Goal: Entertainment & Leisure: Consume media (video, audio)

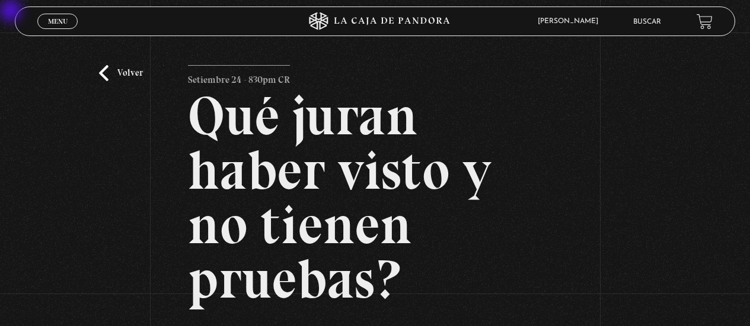
scroll to position [166, 0]
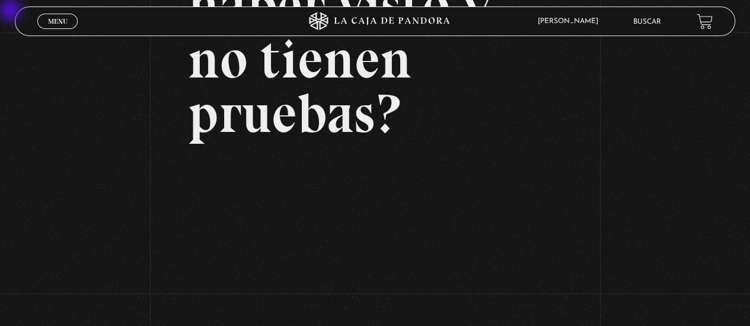
click at [703, 151] on div "Volver Setiembre 24 - 830pm CR Qué juran haber visto y no tienen pruebas?" at bounding box center [375, 130] width 750 height 526
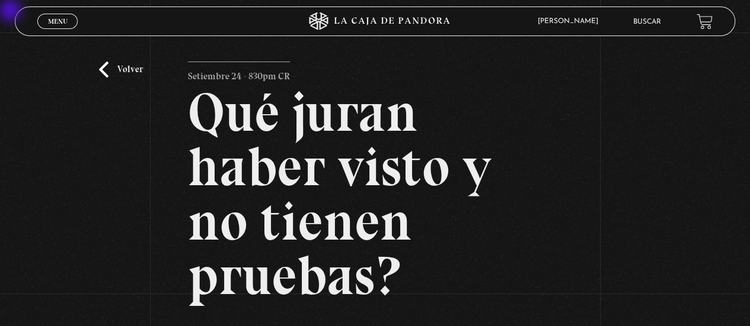
scroll to position [0, 0]
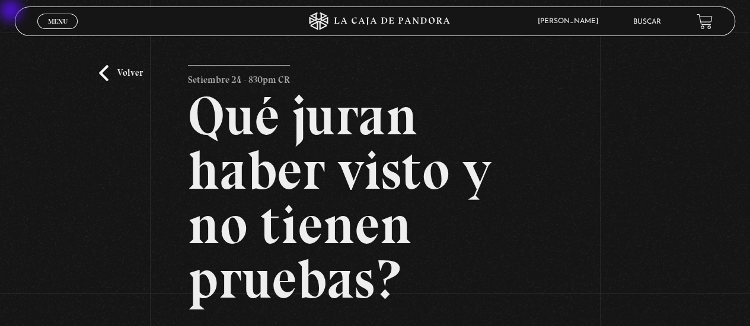
click at [104, 71] on link "Volver" at bounding box center [121, 73] width 44 height 16
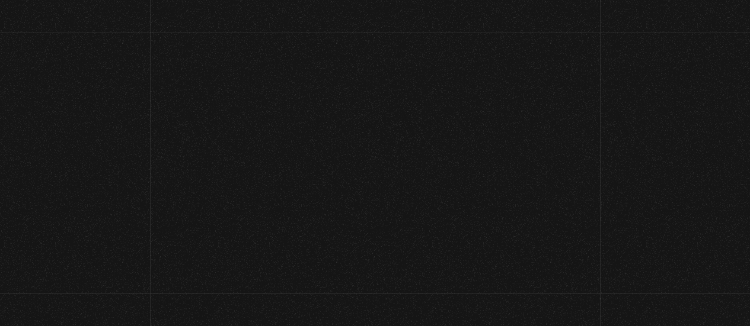
scroll to position [102, 0]
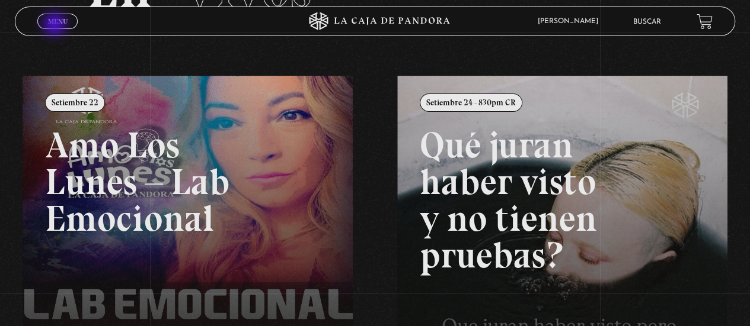
click at [56, 25] on span "Menu" at bounding box center [58, 21] width 20 height 7
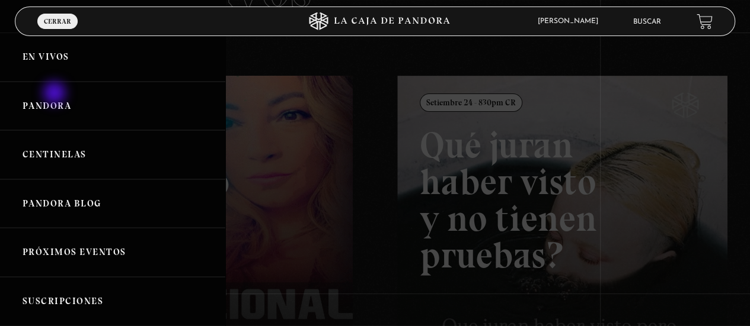
click at [55, 98] on link "Pandora" at bounding box center [112, 106] width 225 height 49
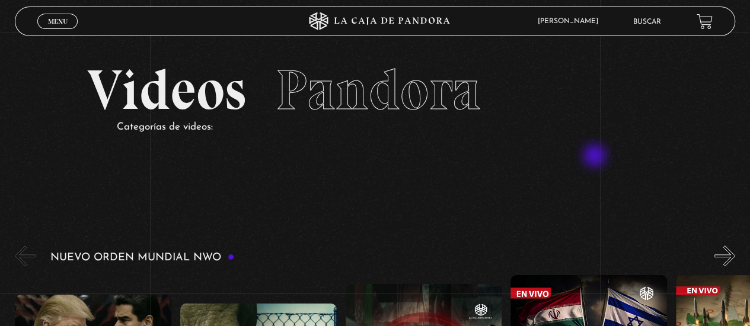
click at [595, 157] on section "Videos Pandora Categorías de videos:" at bounding box center [375, 115] width 750 height 164
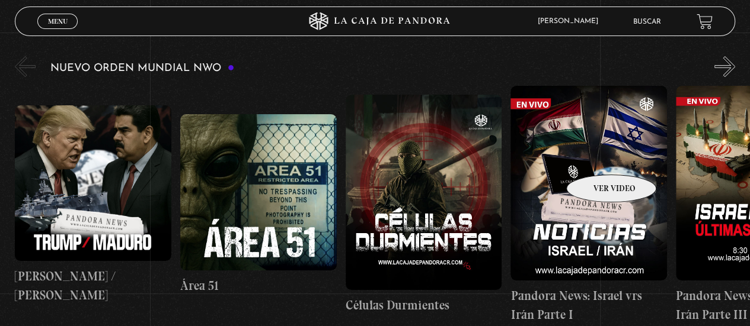
scroll to position [213, 0]
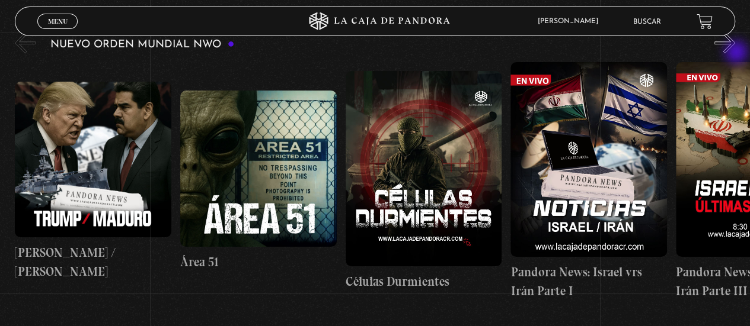
click at [735, 53] on button "»" at bounding box center [724, 43] width 21 height 21
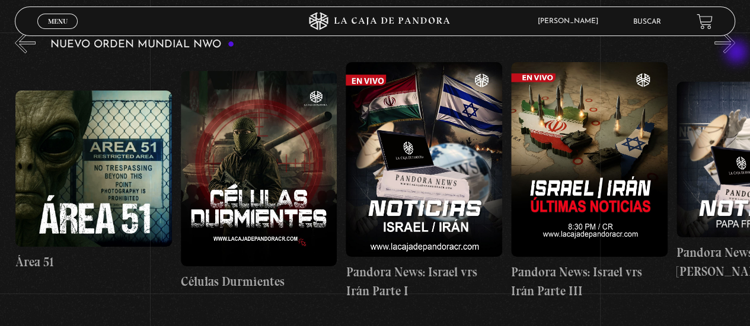
click at [735, 53] on button "»" at bounding box center [724, 43] width 21 height 21
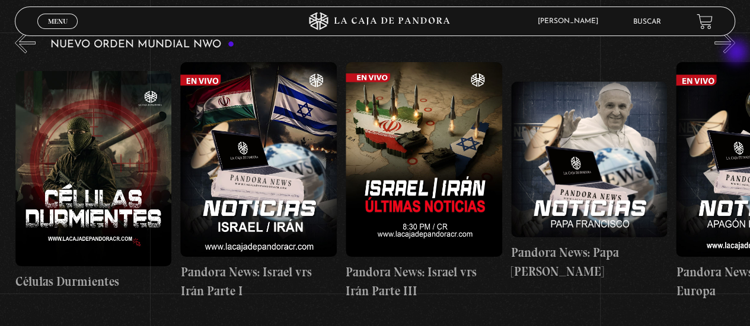
click at [735, 53] on button "»" at bounding box center [724, 43] width 21 height 21
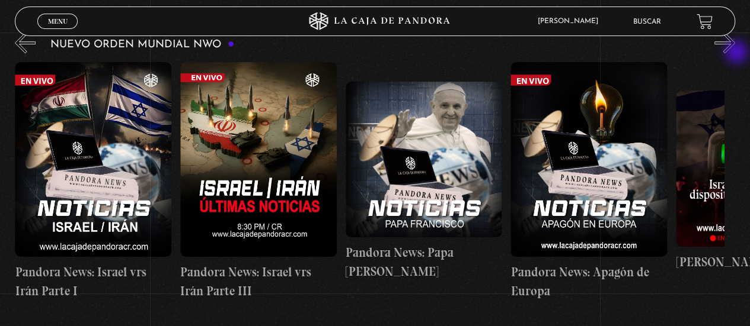
click at [735, 53] on button "»" at bounding box center [724, 43] width 21 height 21
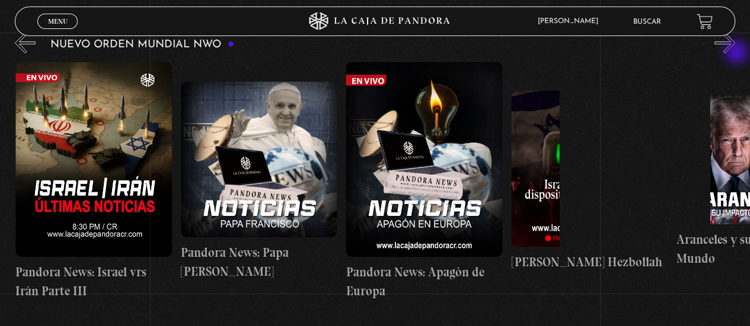
click at [735, 53] on button "»" at bounding box center [724, 43] width 21 height 21
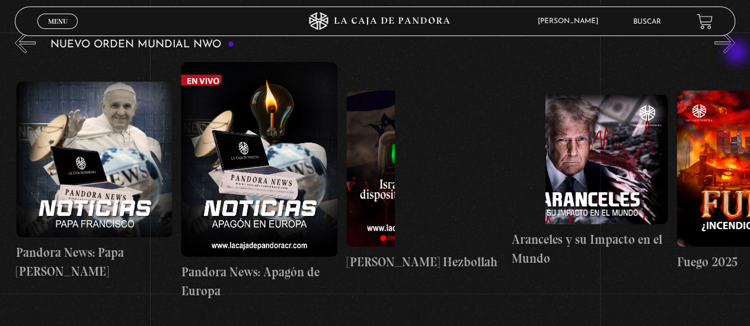
click at [735, 53] on button "»" at bounding box center [724, 43] width 21 height 21
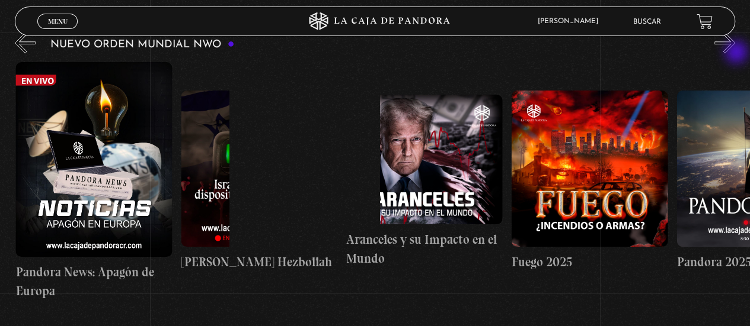
scroll to position [0, 991]
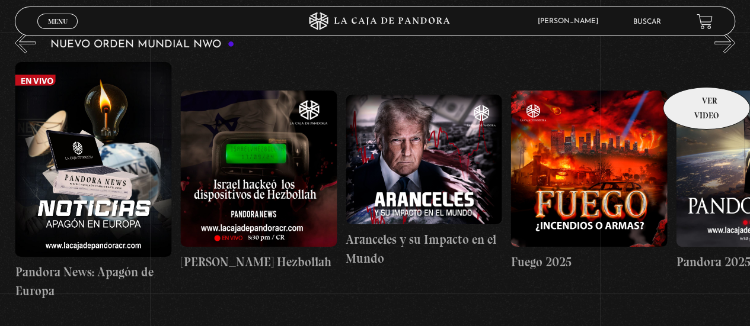
click at [692, 69] on link "Pandora 2025" at bounding box center [753, 181] width 156 height 239
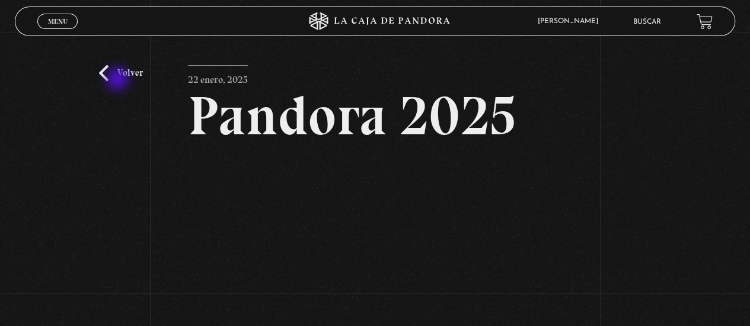
click at [119, 80] on link "Volver" at bounding box center [121, 73] width 44 height 16
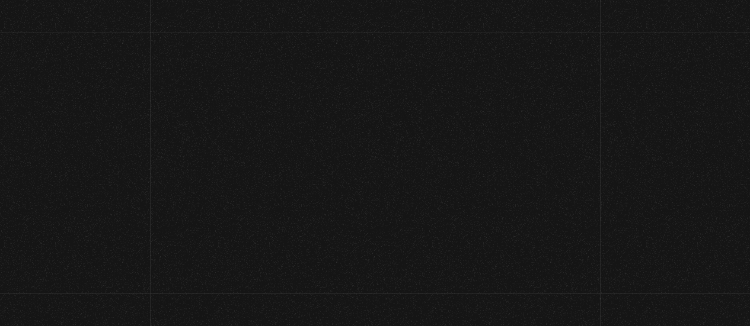
scroll to position [222, 0]
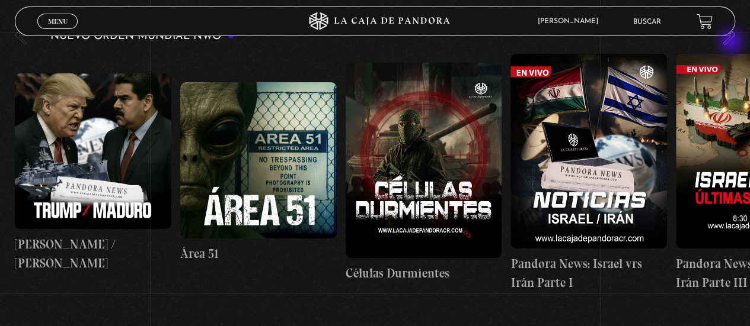
click at [732, 43] on button "»" at bounding box center [724, 34] width 21 height 21
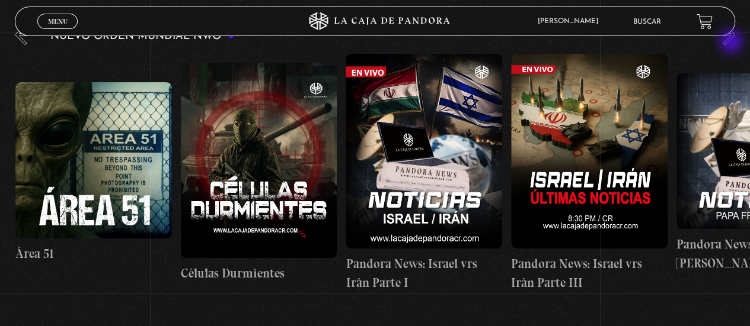
click at [732, 43] on button "»" at bounding box center [724, 34] width 21 height 21
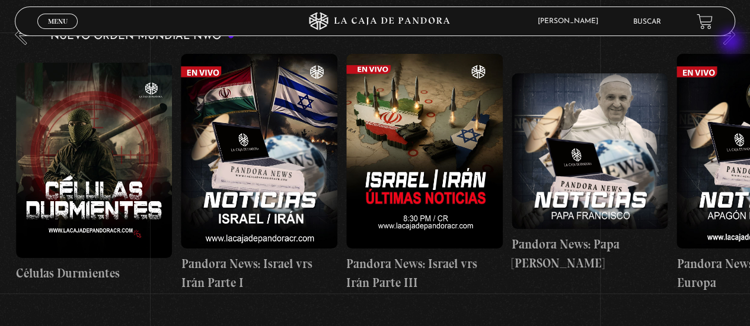
click at [732, 43] on button "»" at bounding box center [724, 34] width 21 height 21
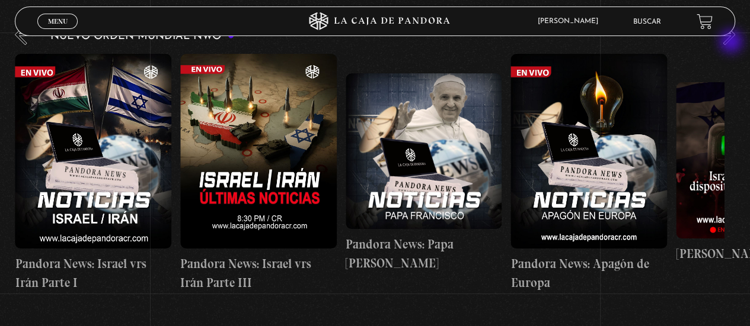
click at [732, 43] on button "»" at bounding box center [724, 34] width 21 height 21
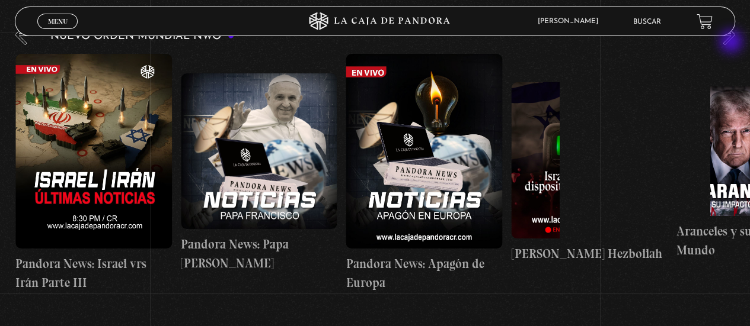
click at [732, 43] on button "»" at bounding box center [724, 34] width 21 height 21
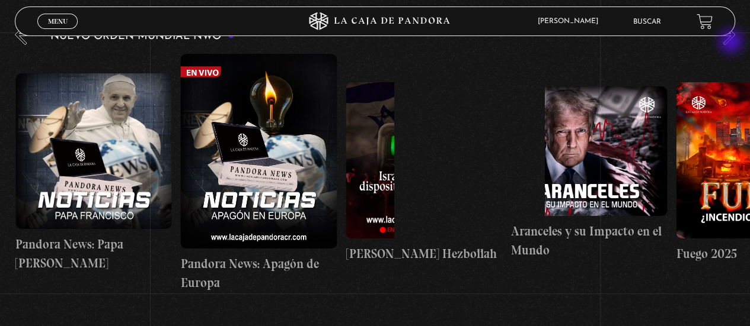
click at [732, 43] on button "»" at bounding box center [724, 34] width 21 height 21
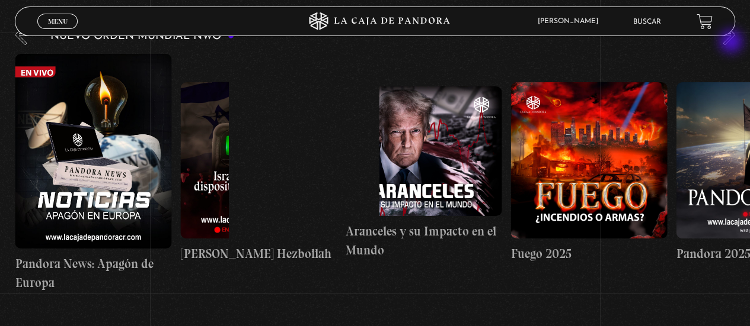
click at [732, 43] on button "»" at bounding box center [724, 34] width 21 height 21
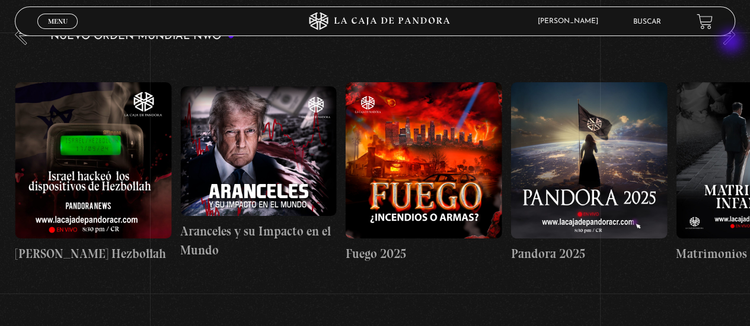
click at [732, 43] on button "»" at bounding box center [724, 34] width 21 height 21
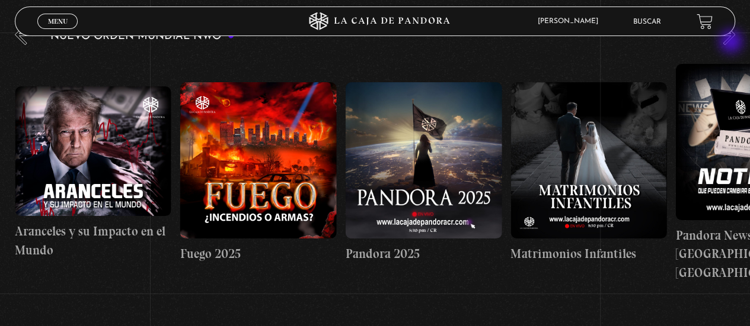
click at [732, 43] on button "»" at bounding box center [724, 34] width 21 height 21
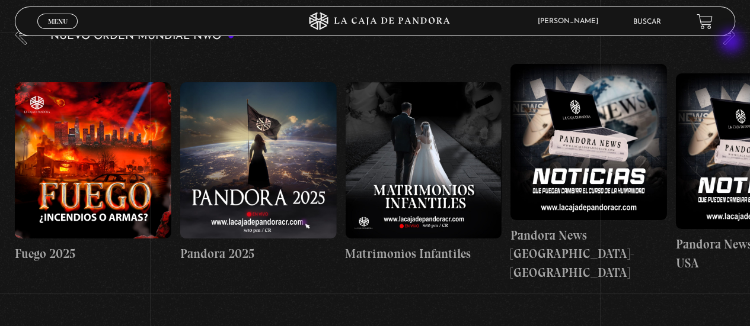
click at [732, 43] on button "»" at bounding box center [724, 34] width 21 height 21
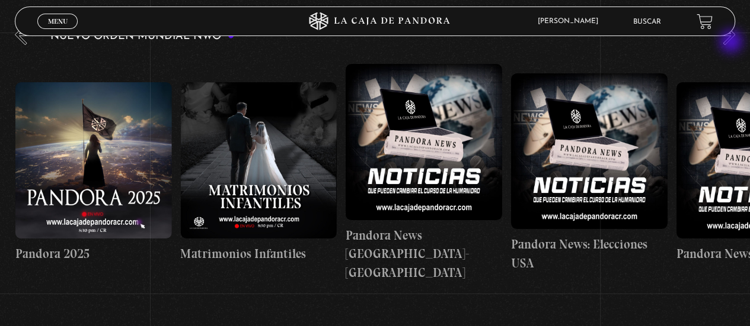
click at [732, 43] on button "»" at bounding box center [724, 34] width 21 height 21
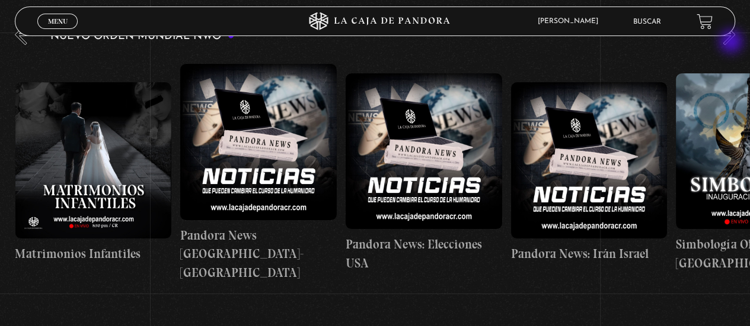
click at [732, 43] on button "»" at bounding box center [724, 34] width 21 height 21
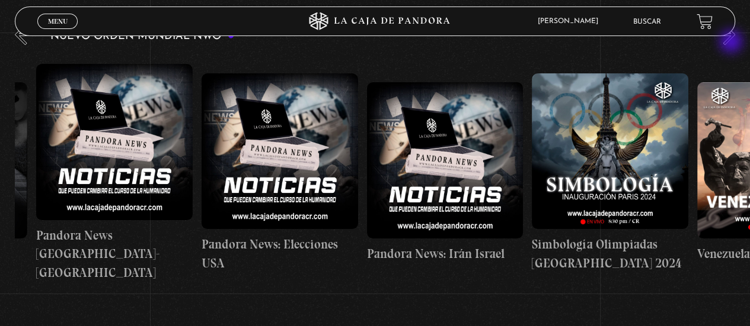
click at [732, 43] on button "»" at bounding box center [724, 34] width 21 height 21
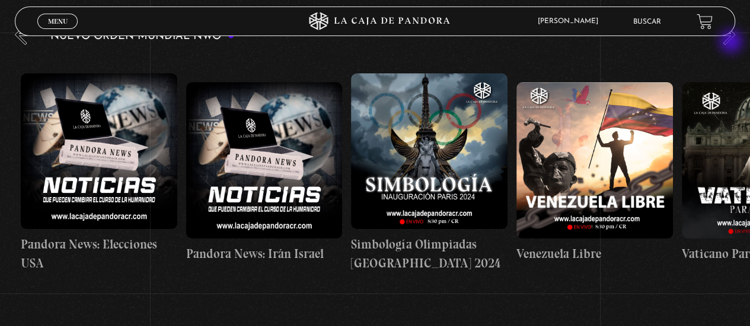
click at [732, 43] on button "»" at bounding box center [724, 34] width 21 height 21
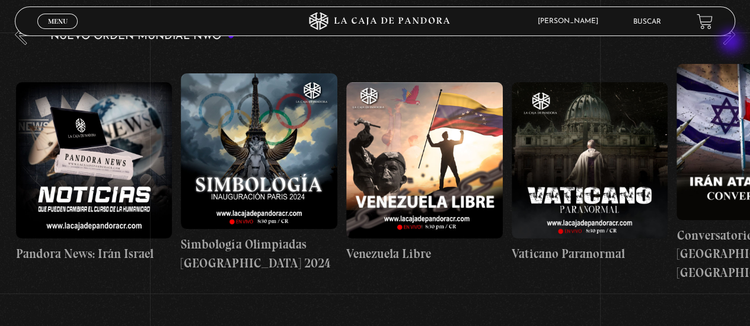
click at [732, 43] on button "»" at bounding box center [724, 34] width 21 height 21
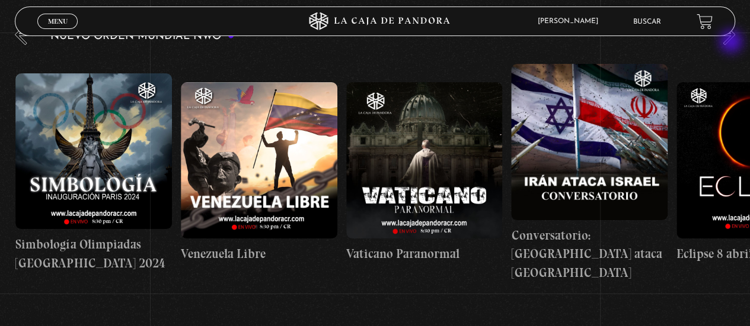
scroll to position [0, 2477]
click at [732, 43] on button "»" at bounding box center [724, 34] width 21 height 21
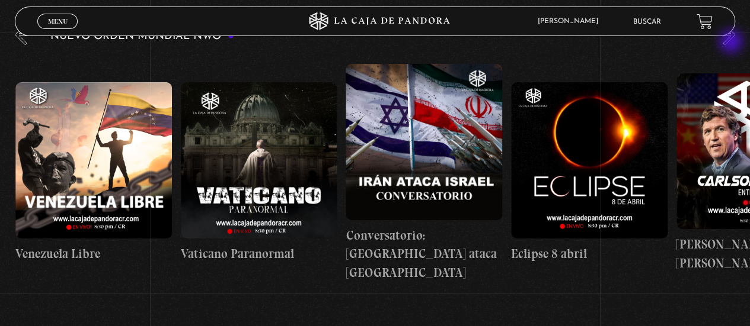
click at [732, 43] on button "»" at bounding box center [724, 34] width 21 height 21
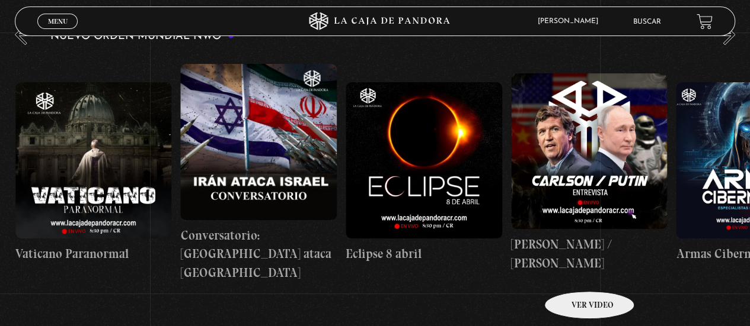
click at [574, 272] on link "Carlson / Putin" at bounding box center [589, 173] width 156 height 239
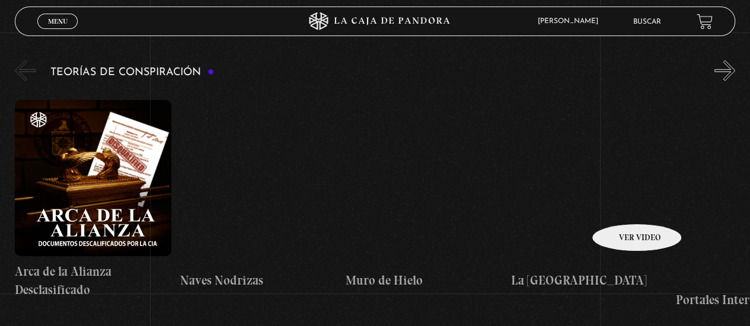
scroll to position [1738, 0]
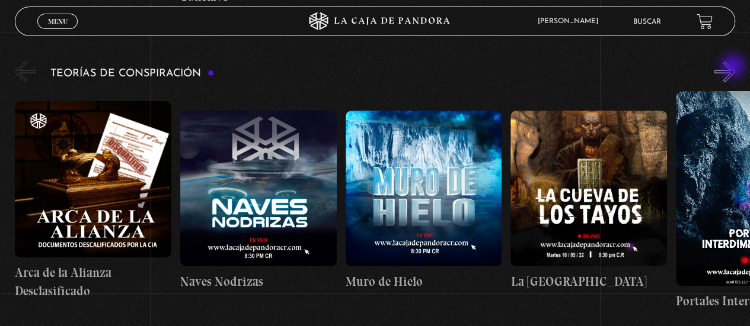
click at [734, 68] on button "»" at bounding box center [724, 72] width 21 height 21
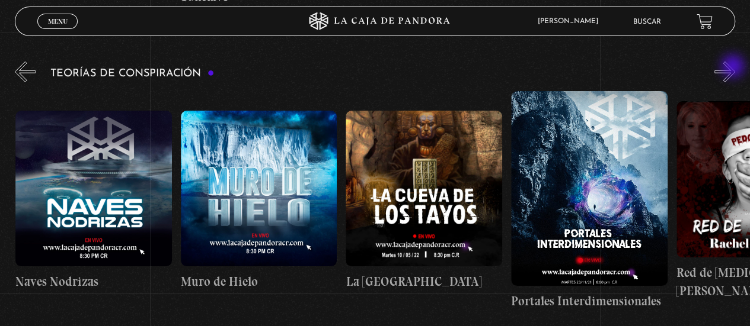
click at [734, 68] on button "»" at bounding box center [724, 72] width 21 height 21
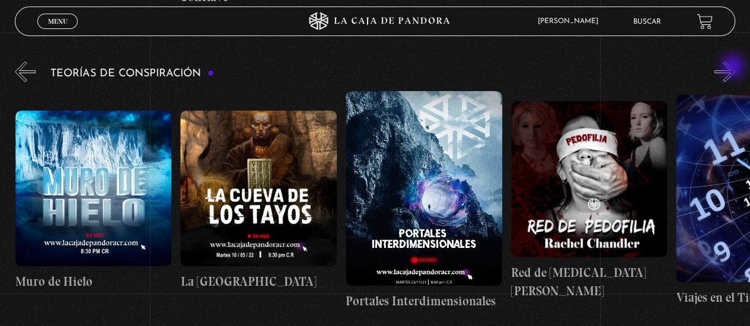
click at [734, 68] on button "»" at bounding box center [724, 72] width 21 height 21
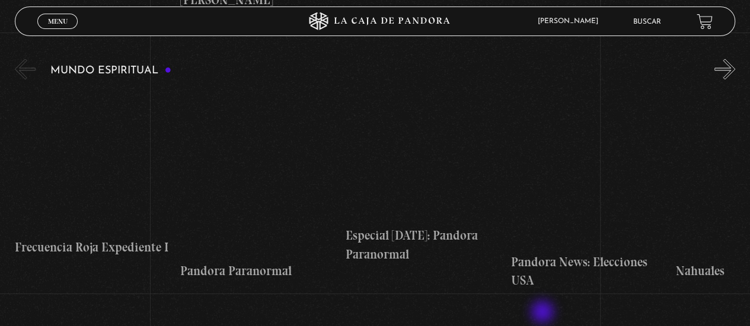
scroll to position [3255, 0]
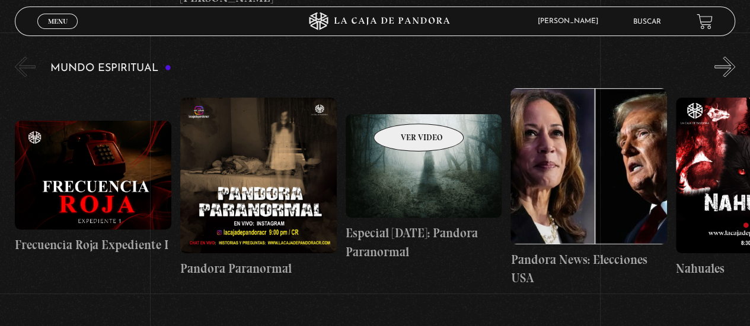
click at [403, 114] on figure at bounding box center [423, 166] width 156 height 104
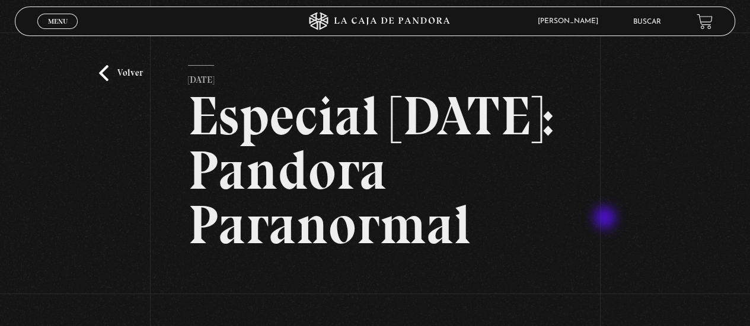
click at [606, 219] on div "Volver [DATE] Especial [DATE]: Pandora Paranormal WhatsApp Twitter Messenger Em…" at bounding box center [375, 284] width 750 height 502
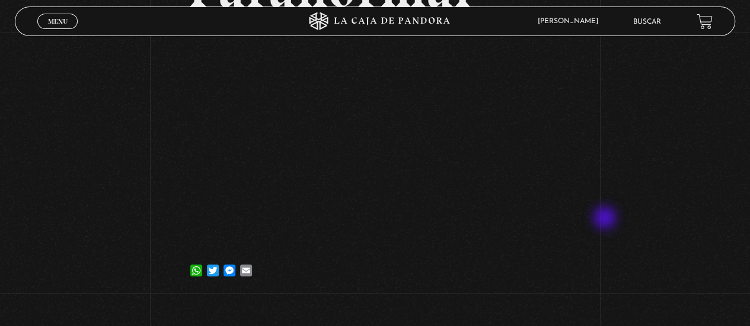
scroll to position [261, 0]
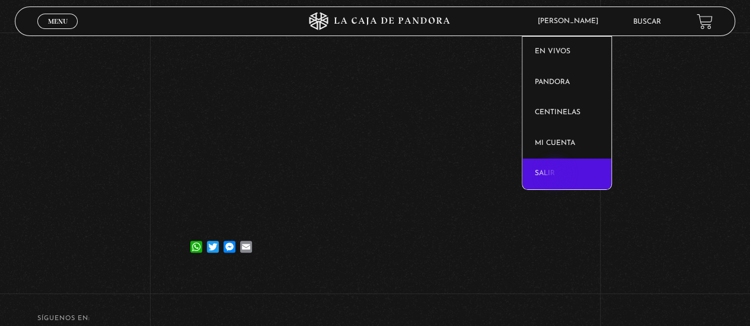
click at [556, 175] on link "Salir" at bounding box center [566, 174] width 89 height 31
